Goal: Task Accomplishment & Management: Manage account settings

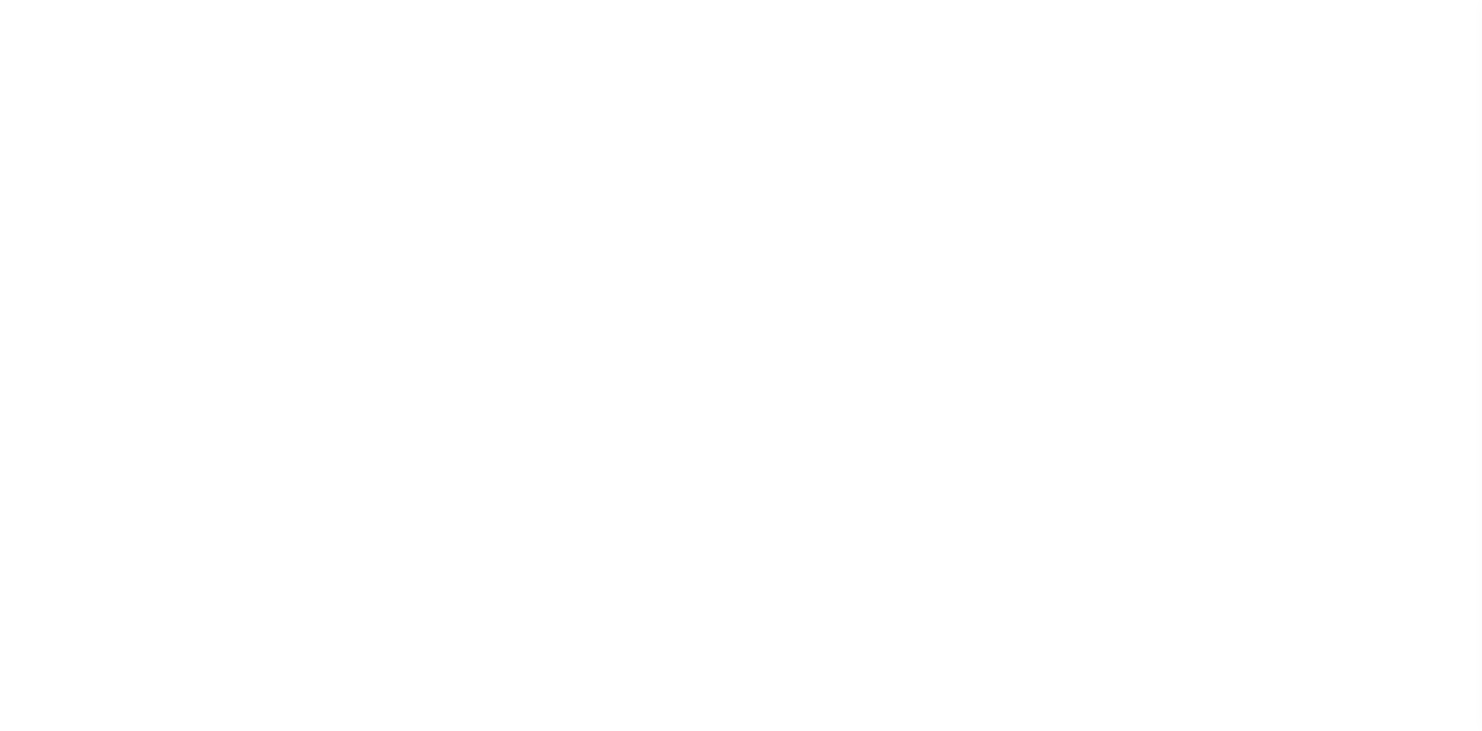
select select
select select "false"
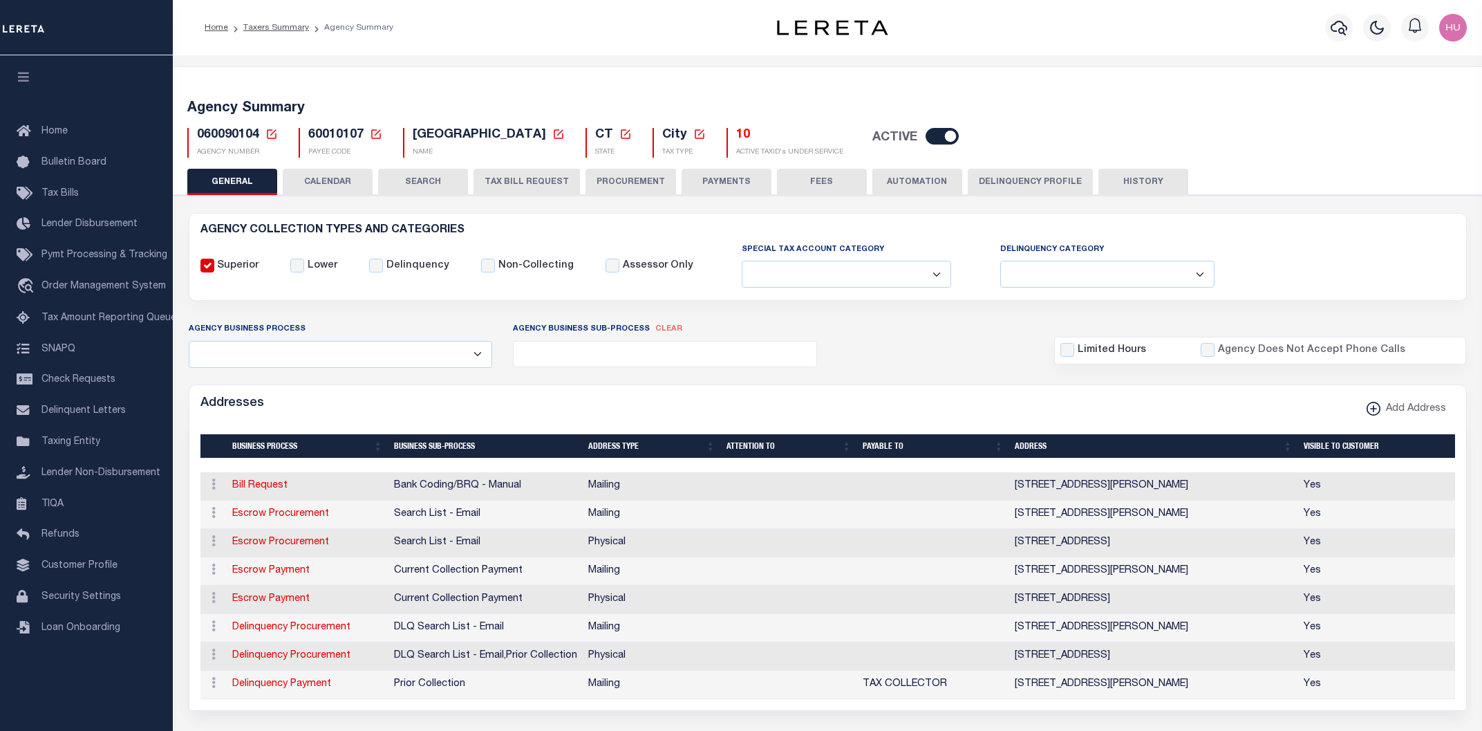
click at [687, 182] on button "PAYMENTS" at bounding box center [727, 182] width 90 height 26
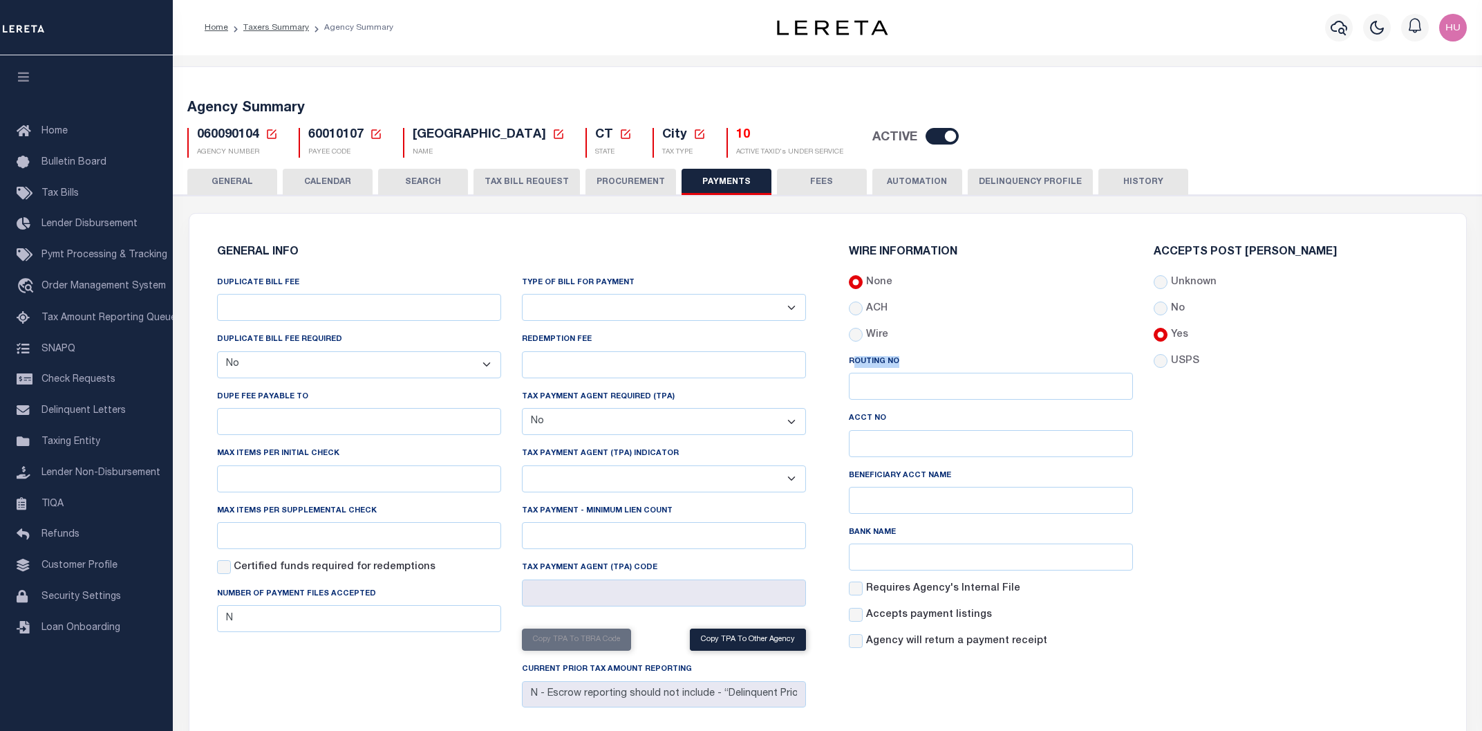
drag, startPoint x: 906, startPoint y: 366, endPoint x: 857, endPoint y: 364, distance: 48.4
click at [857, 364] on div "Routing No" at bounding box center [991, 377] width 284 height 46
drag, startPoint x: 892, startPoint y: 417, endPoint x: 835, endPoint y: 418, distance: 56.7
click at [835, 418] on div "WIRE INFORMATION None ACH Routing No Acct No Bank Name" at bounding box center [1143, 479] width 633 height 499
drag, startPoint x: 957, startPoint y: 478, endPoint x: 850, endPoint y: 480, distance: 107.2
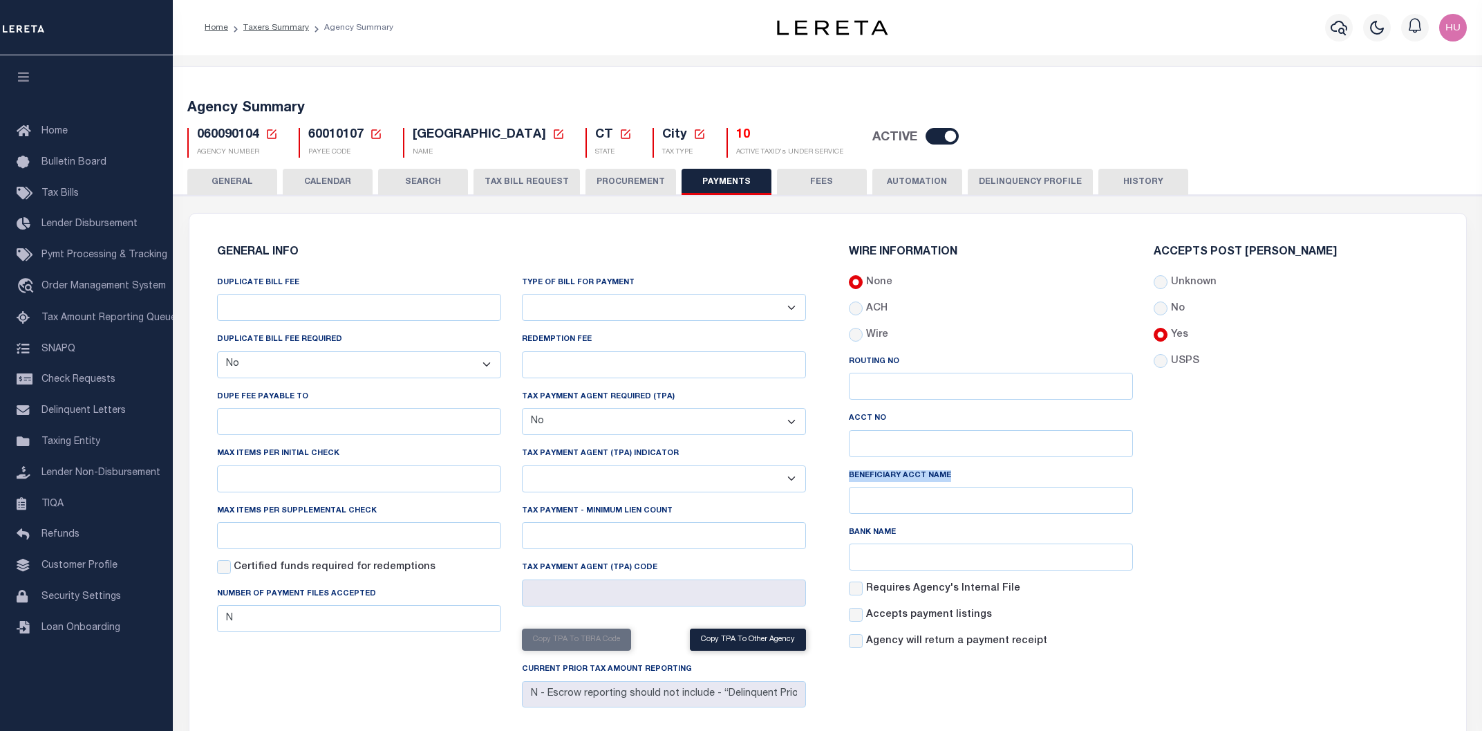
click at [850, 480] on div "Beneficiary Acct Name" at bounding box center [991, 491] width 284 height 46
click at [1261, 535] on div "Accepts Post [PERSON_NAME] Unknown No Yes" at bounding box center [1295, 453] width 305 height 413
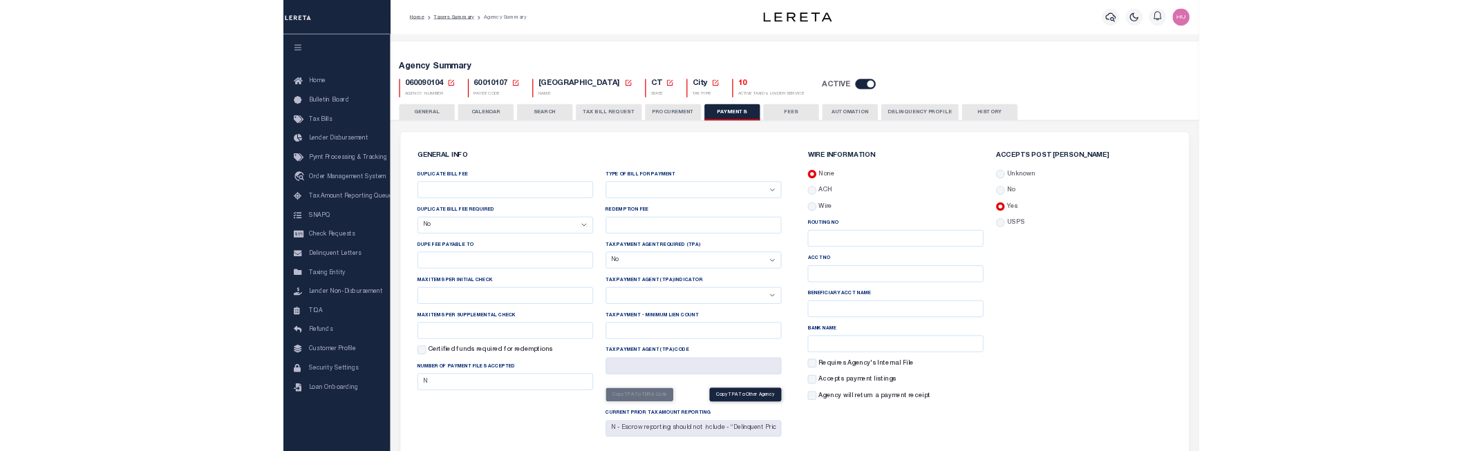
scroll to position [74, 0]
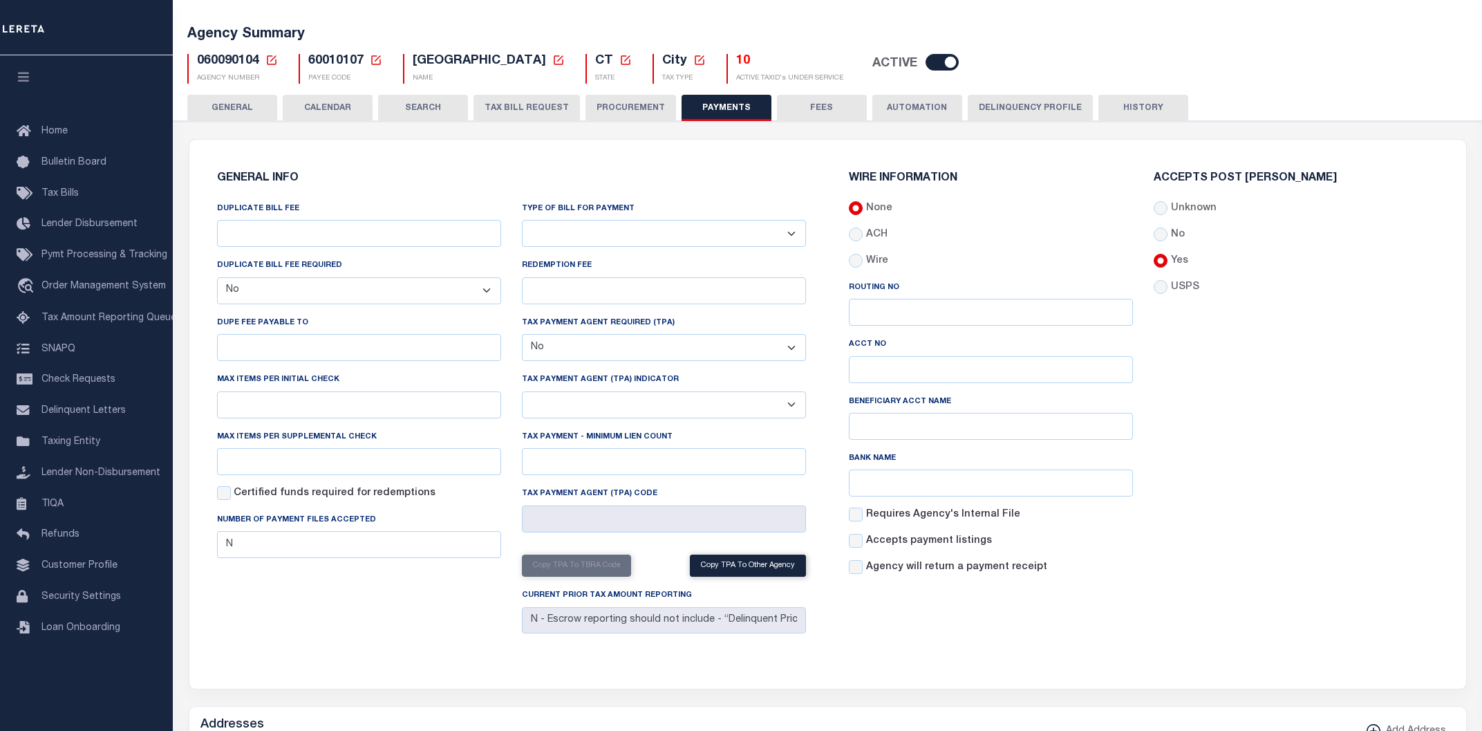
click at [598, 567] on div "Copy TPA to TBRA Code" at bounding box center [576, 565] width 109 height 23
drag, startPoint x: 530, startPoint y: 567, endPoint x: 597, endPoint y: 568, distance: 66.4
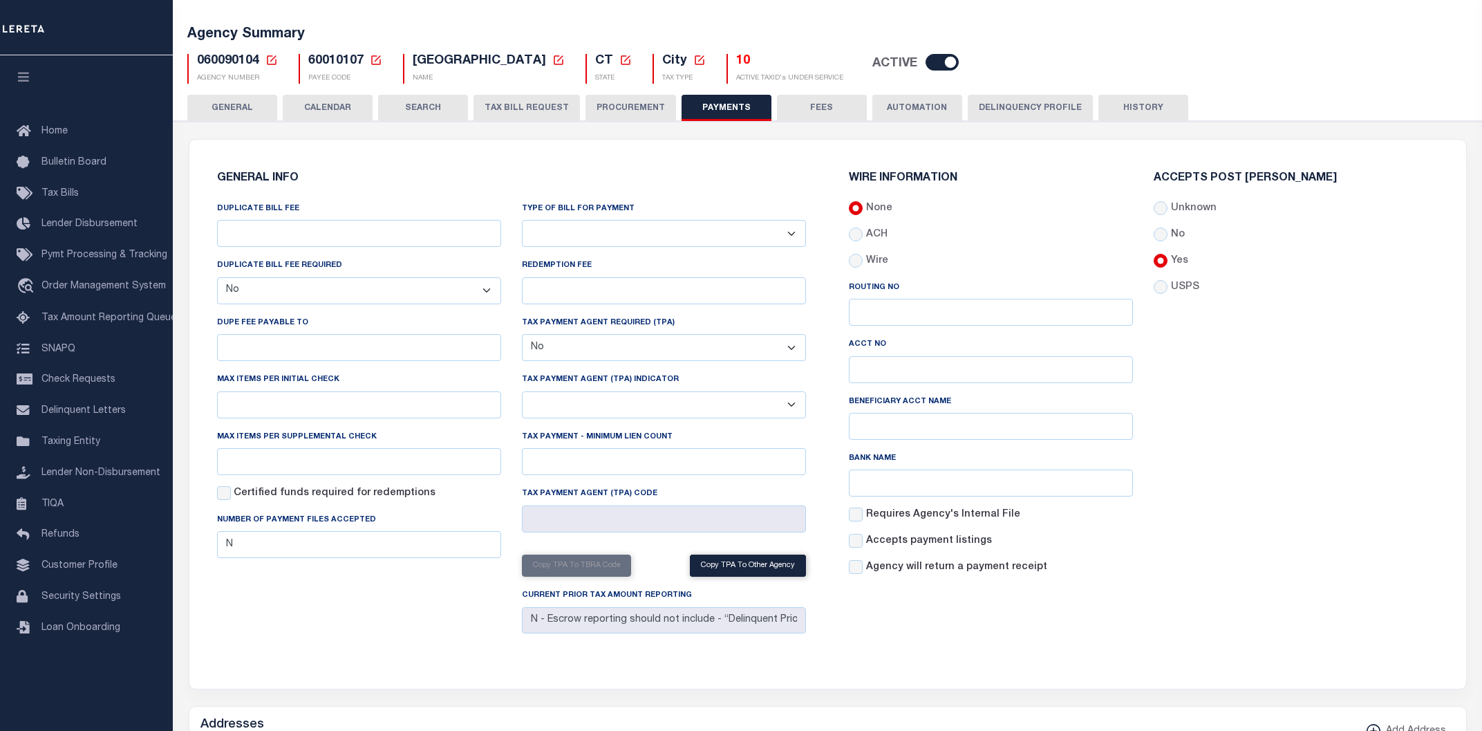
click at [597, 568] on div "Copy TPA to TBRA Code" at bounding box center [576, 565] width 109 height 23
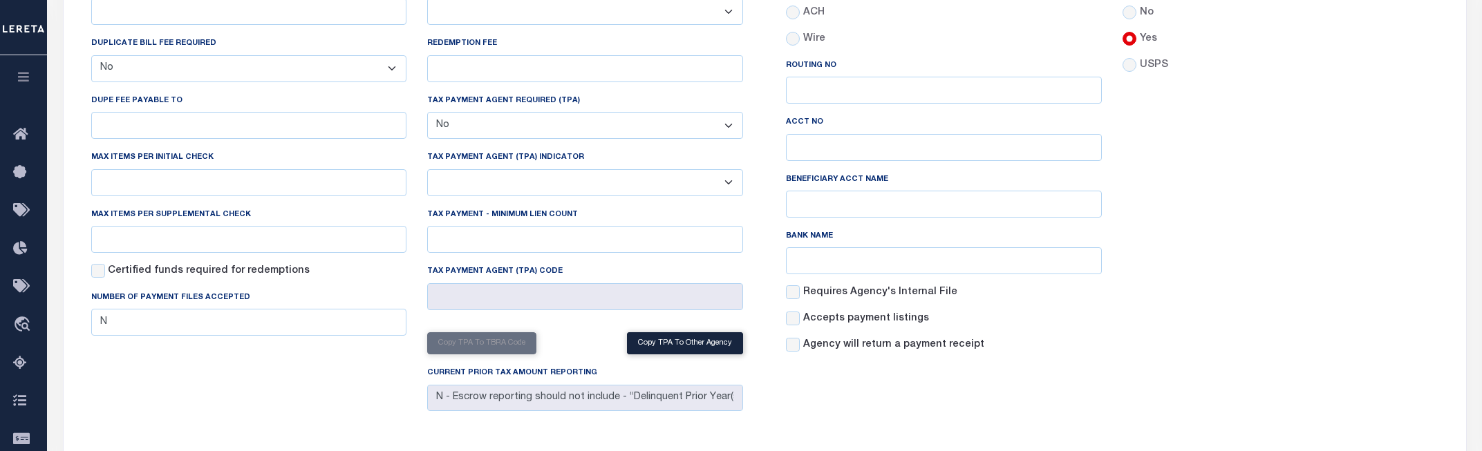
scroll to position [371, 0]
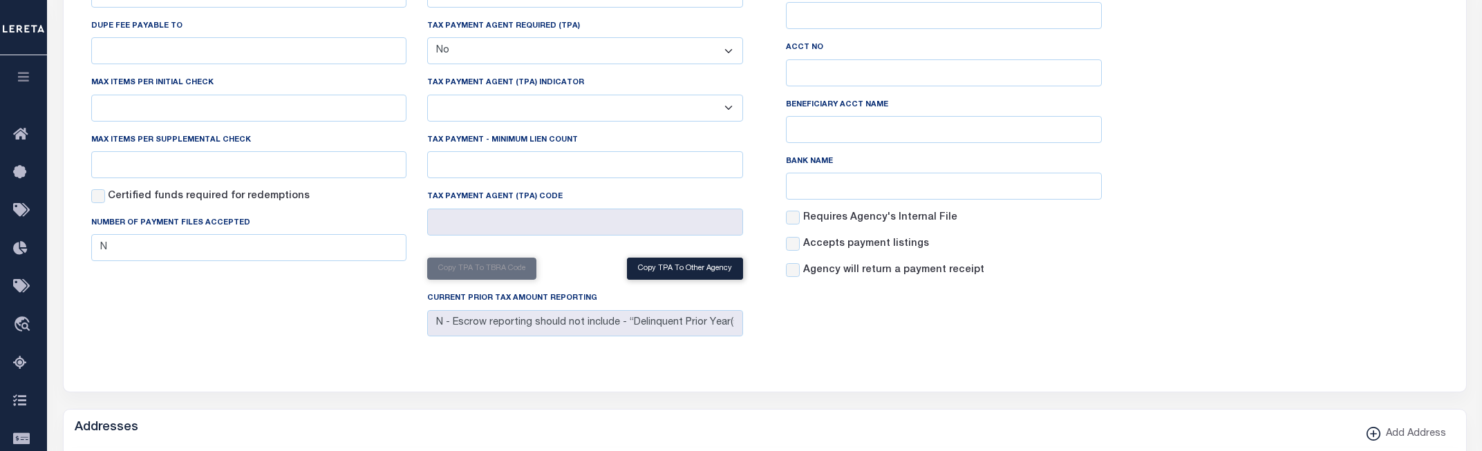
click at [870, 358] on div "WIRE INFORMATION None ACH Routing No Acct No Bank Name" at bounding box center [1112, 109] width 695 height 499
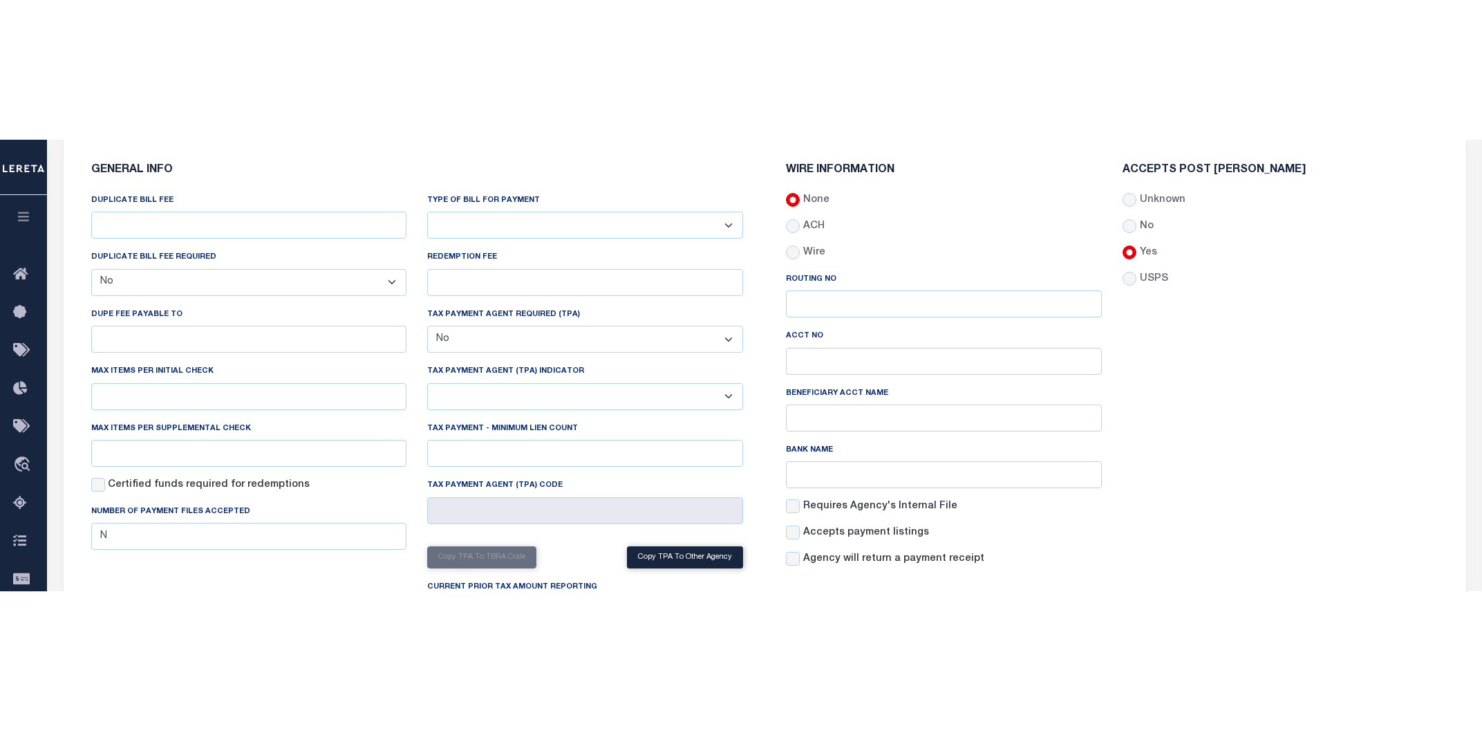
scroll to position [74, 0]
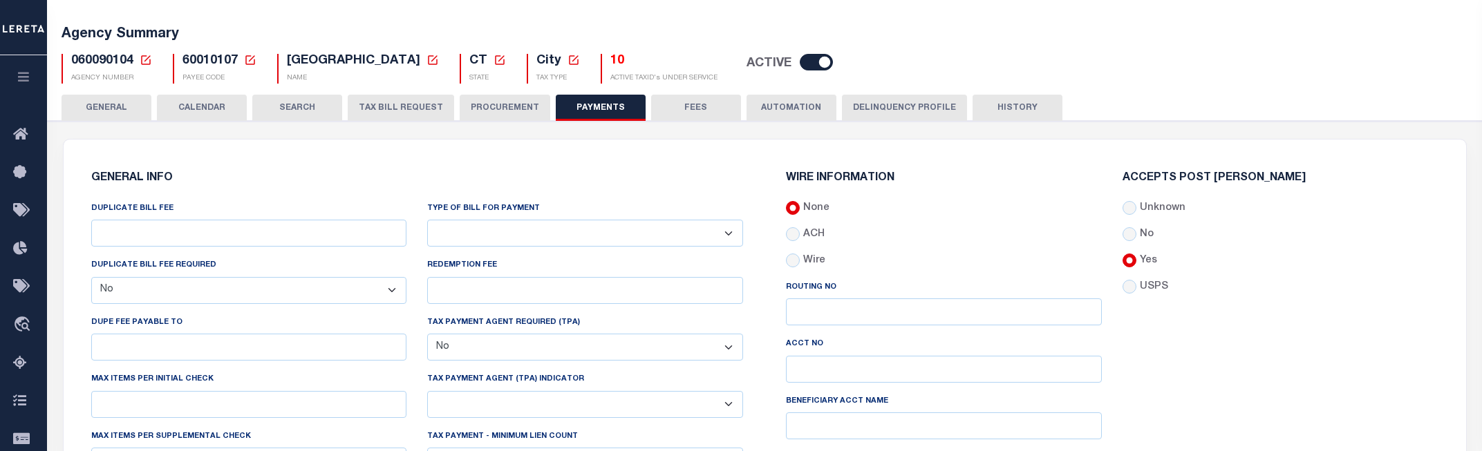
click at [1213, 372] on div "Accepts Post [PERSON_NAME] Unknown No Yes" at bounding box center [1280, 379] width 337 height 413
click at [1289, 400] on div "Accepts Post [PERSON_NAME] Unknown No Yes" at bounding box center [1280, 379] width 337 height 413
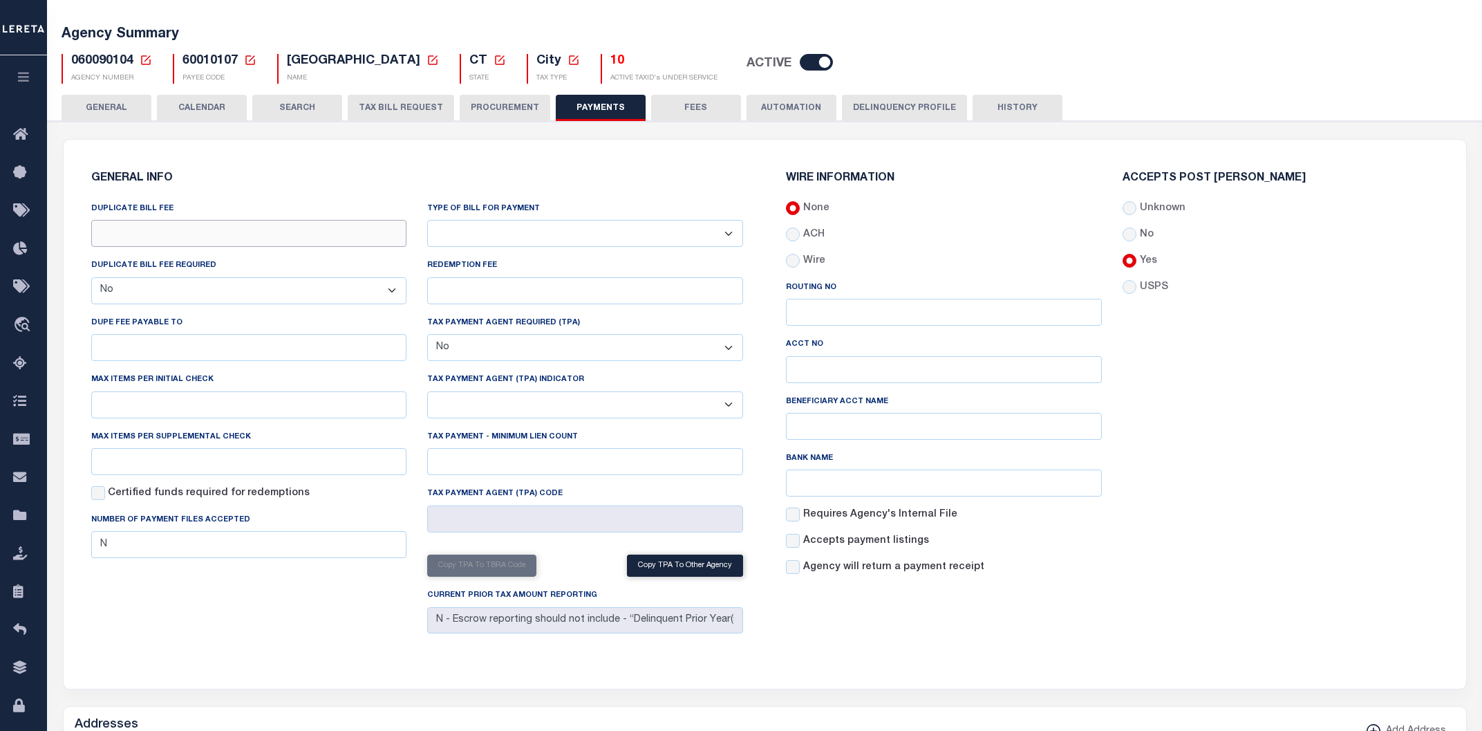
click at [232, 239] on input "DUPLICATE BILL FEE" at bounding box center [249, 233] width 316 height 27
click at [822, 318] on input "Routing No" at bounding box center [944, 312] width 316 height 27
type input "asdfasdfa"
click at [1233, 364] on div "Accepts Post [PERSON_NAME] Unknown No Yes" at bounding box center [1280, 379] width 337 height 413
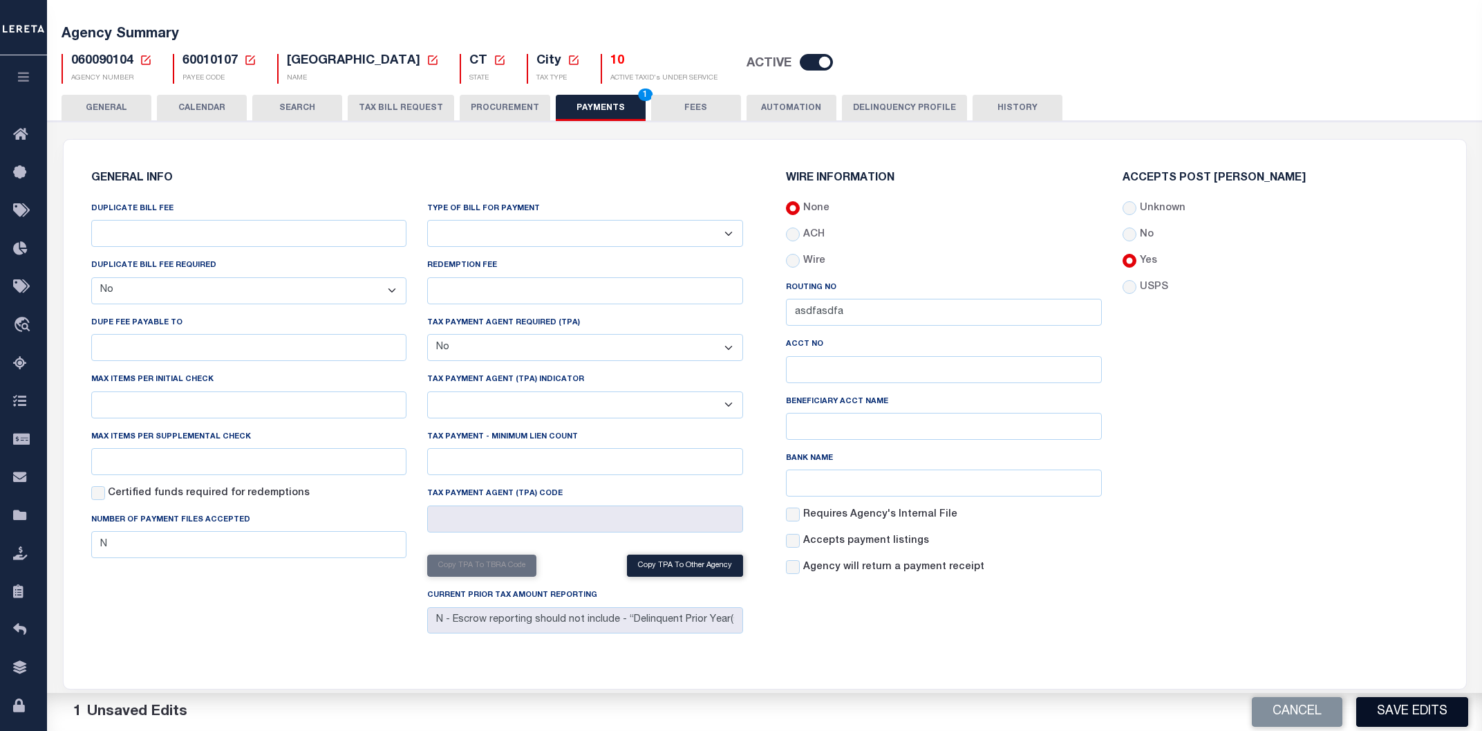
click at [1398, 709] on button "Save Edits" at bounding box center [1412, 712] width 112 height 30
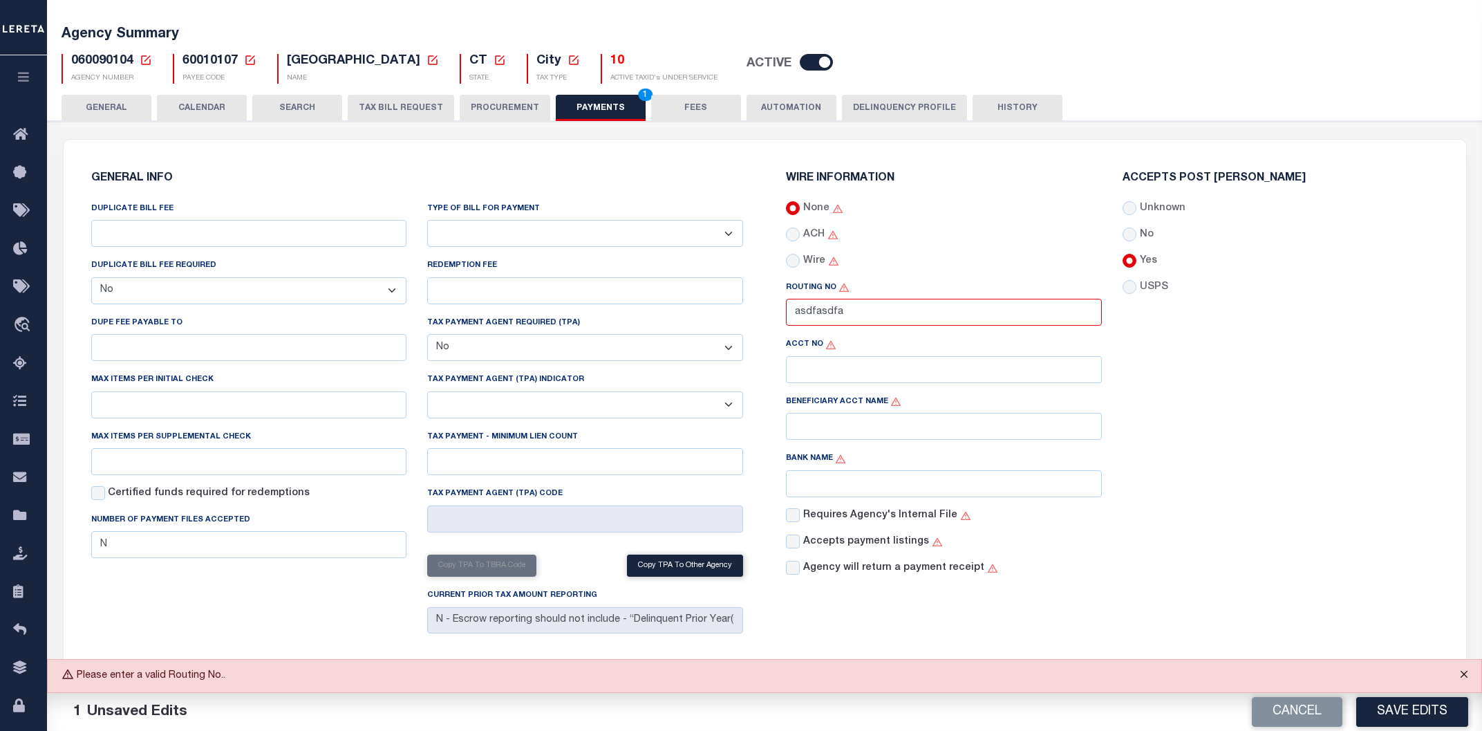
click at [1462, 675] on button "Close" at bounding box center [1464, 674] width 35 height 30
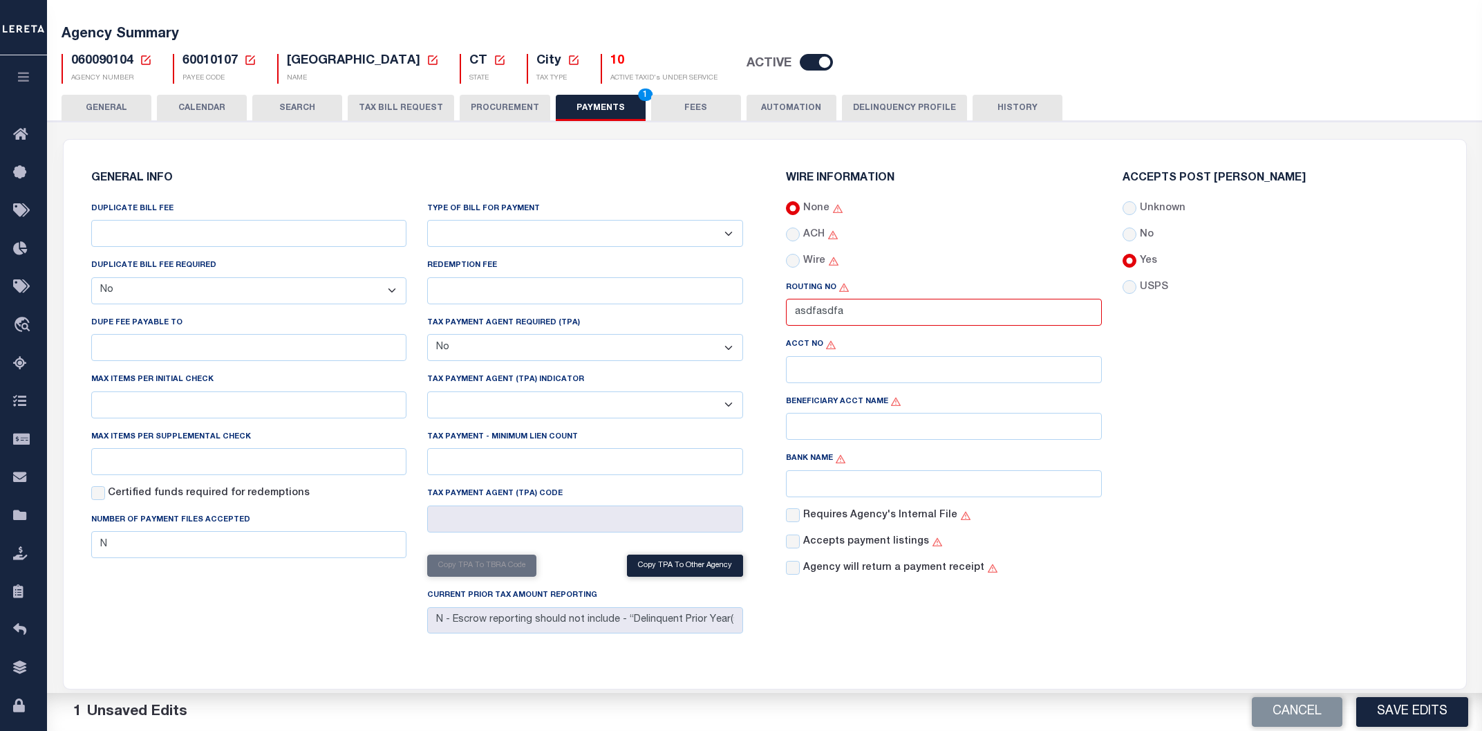
click at [1248, 460] on div "Accepts Post [PERSON_NAME] Unknown No Yes" at bounding box center [1280, 379] width 337 height 413
click at [234, 349] on input "DUPE FEE PAYABLE TO" at bounding box center [249, 347] width 316 height 27
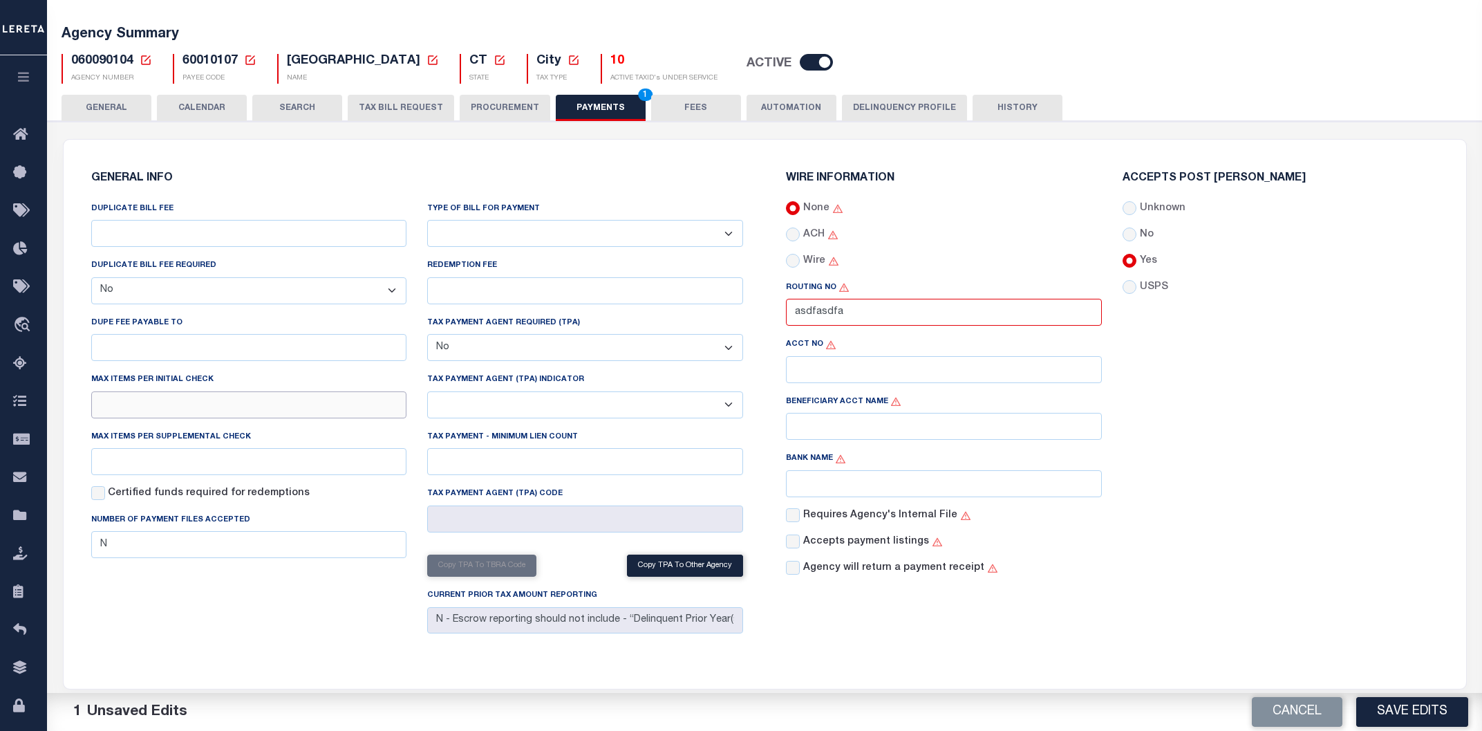
click at [212, 412] on input "text" at bounding box center [249, 404] width 316 height 27
click at [194, 465] on input "text" at bounding box center [249, 461] width 316 height 27
click at [1278, 424] on div "Accepts Post [PERSON_NAME] Unknown No Yes" at bounding box center [1280, 379] width 337 height 413
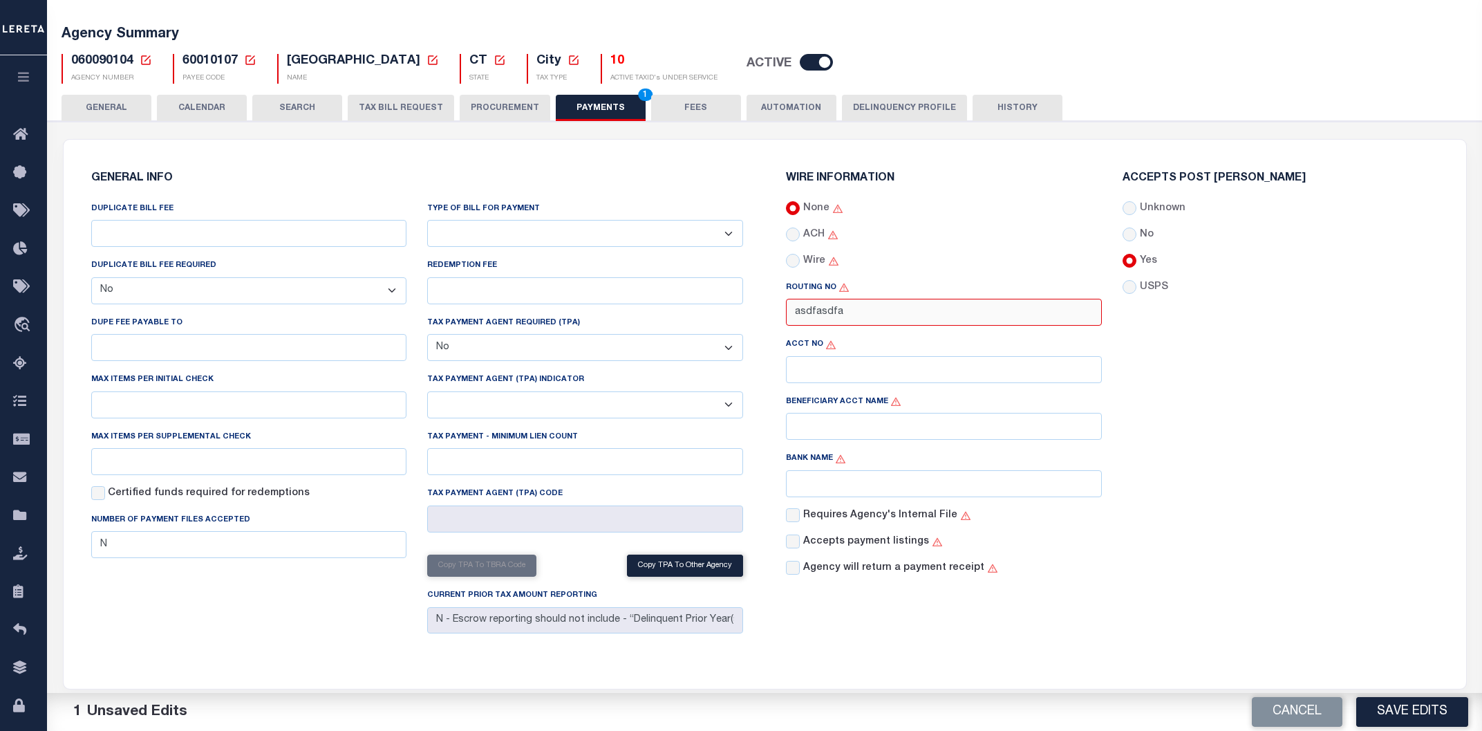
drag, startPoint x: 853, startPoint y: 317, endPoint x: 731, endPoint y: 316, distance: 122.4
click at [786, 316] on input "asdfasdfa" at bounding box center [944, 312] width 316 height 27
click at [1296, 385] on div "Accepts Post [PERSON_NAME] Unknown No Yes" at bounding box center [1280, 379] width 337 height 413
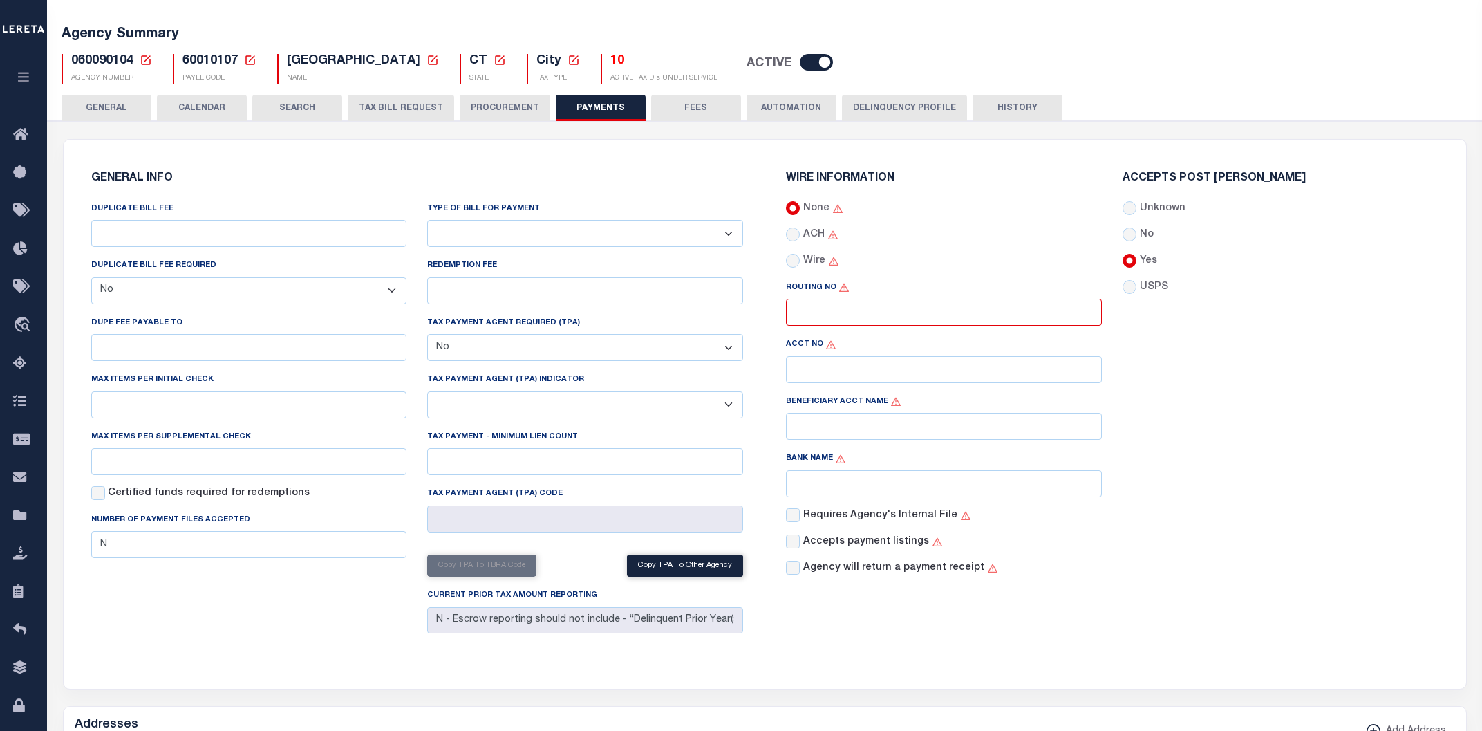
click at [1299, 558] on div "Accepts Post [PERSON_NAME] Unknown No Yes" at bounding box center [1280, 379] width 337 height 413
